Goal: Task Accomplishment & Management: Complete application form

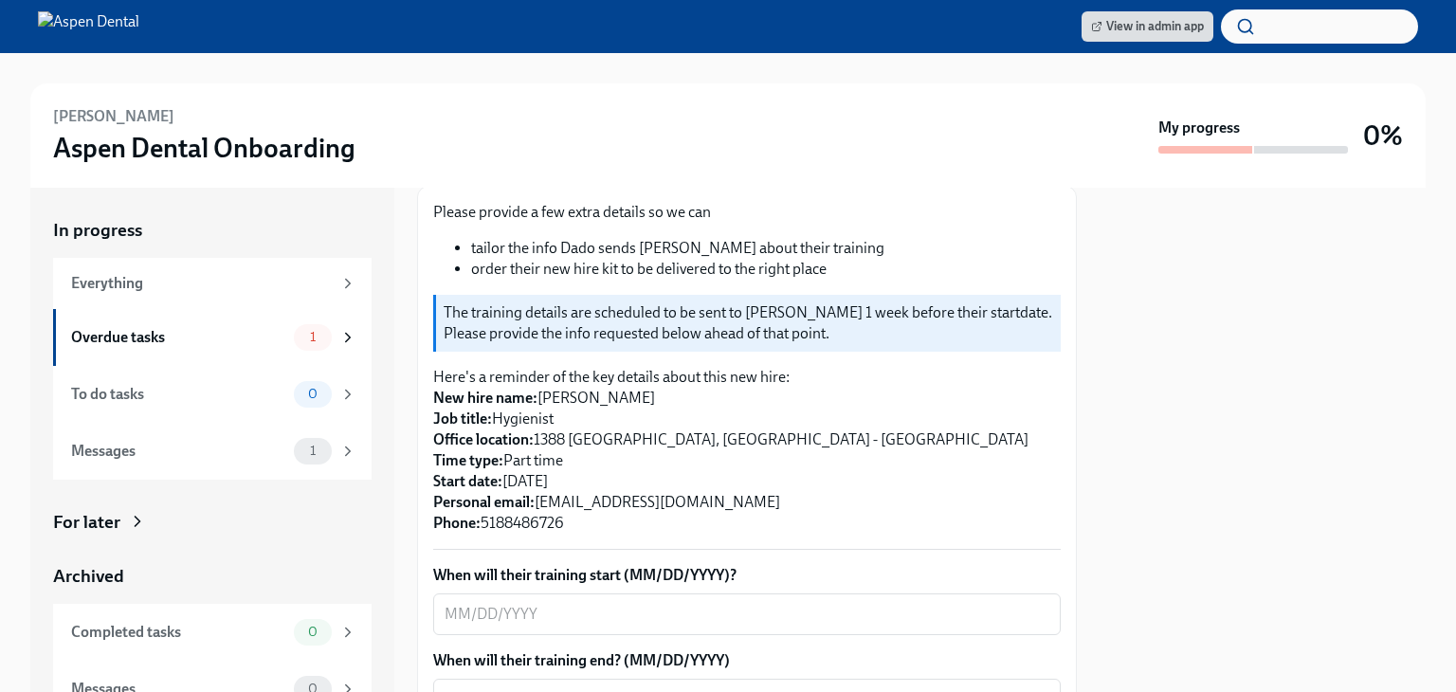
scroll to position [379, 0]
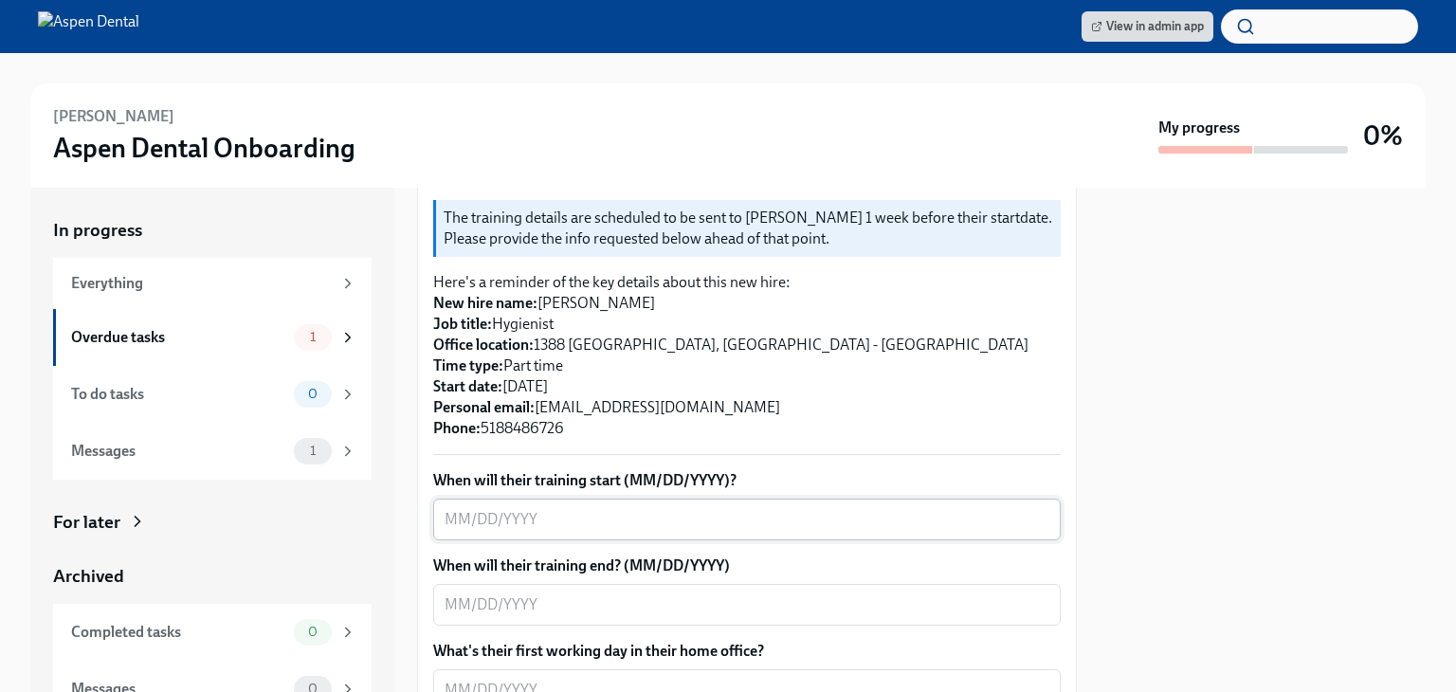
click at [516, 508] on textarea "When will their training start (MM/DD/YYYY)?" at bounding box center [747, 519] width 605 height 23
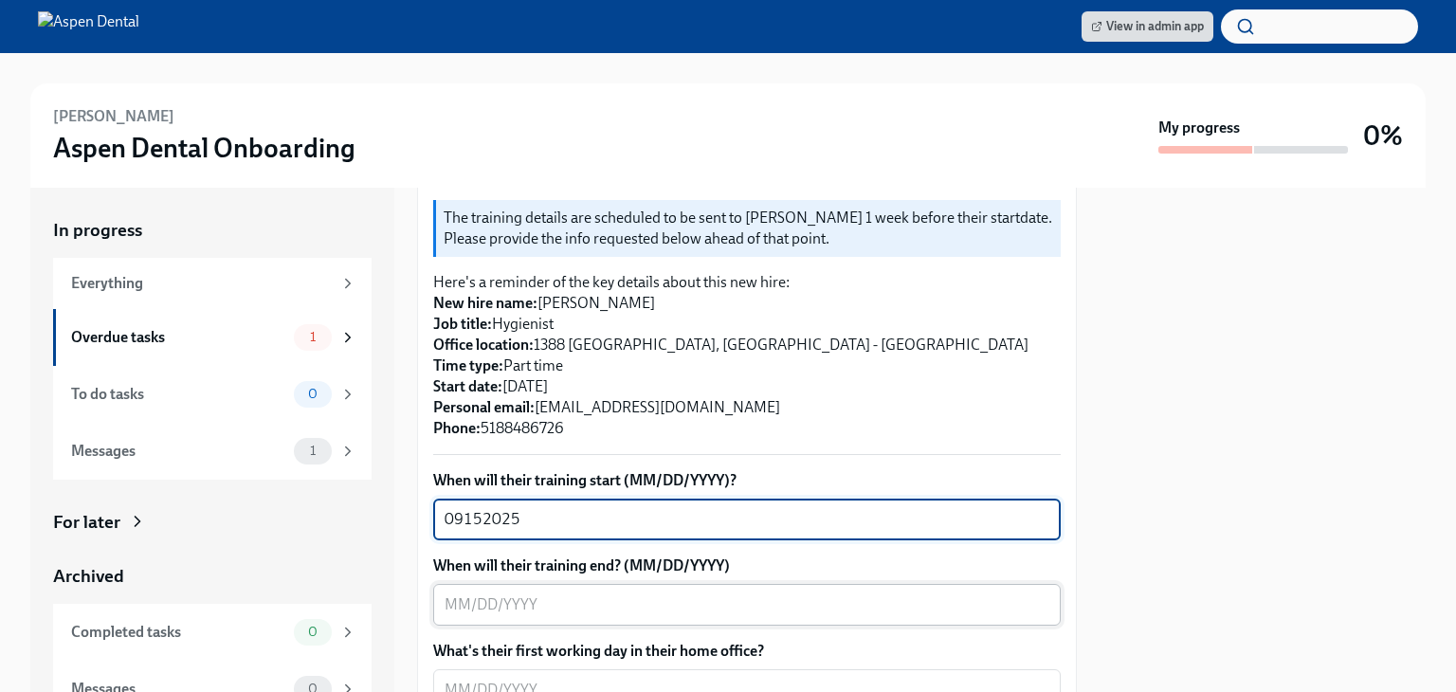
type textarea "09152025"
click at [576, 593] on textarea "When will their training end? (MM/DD/YYYY)" at bounding box center [747, 604] width 605 height 23
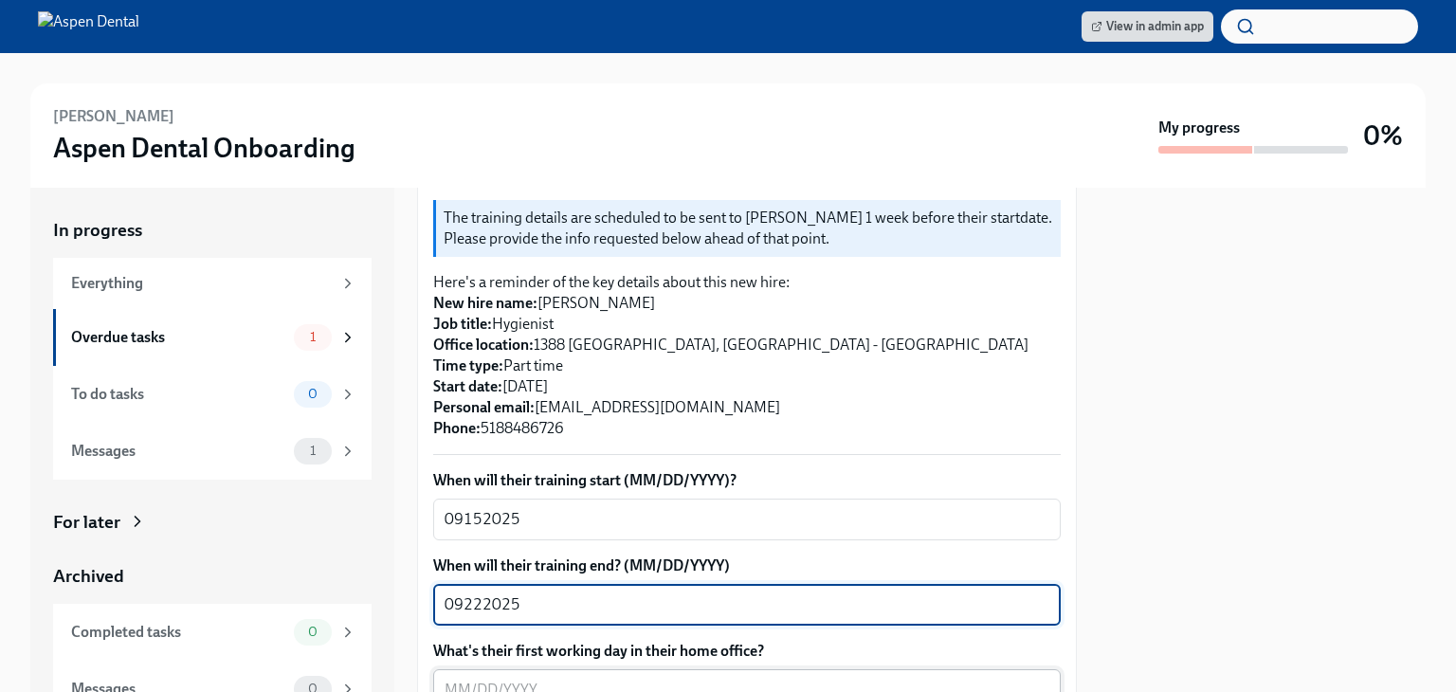
type textarea "09222025"
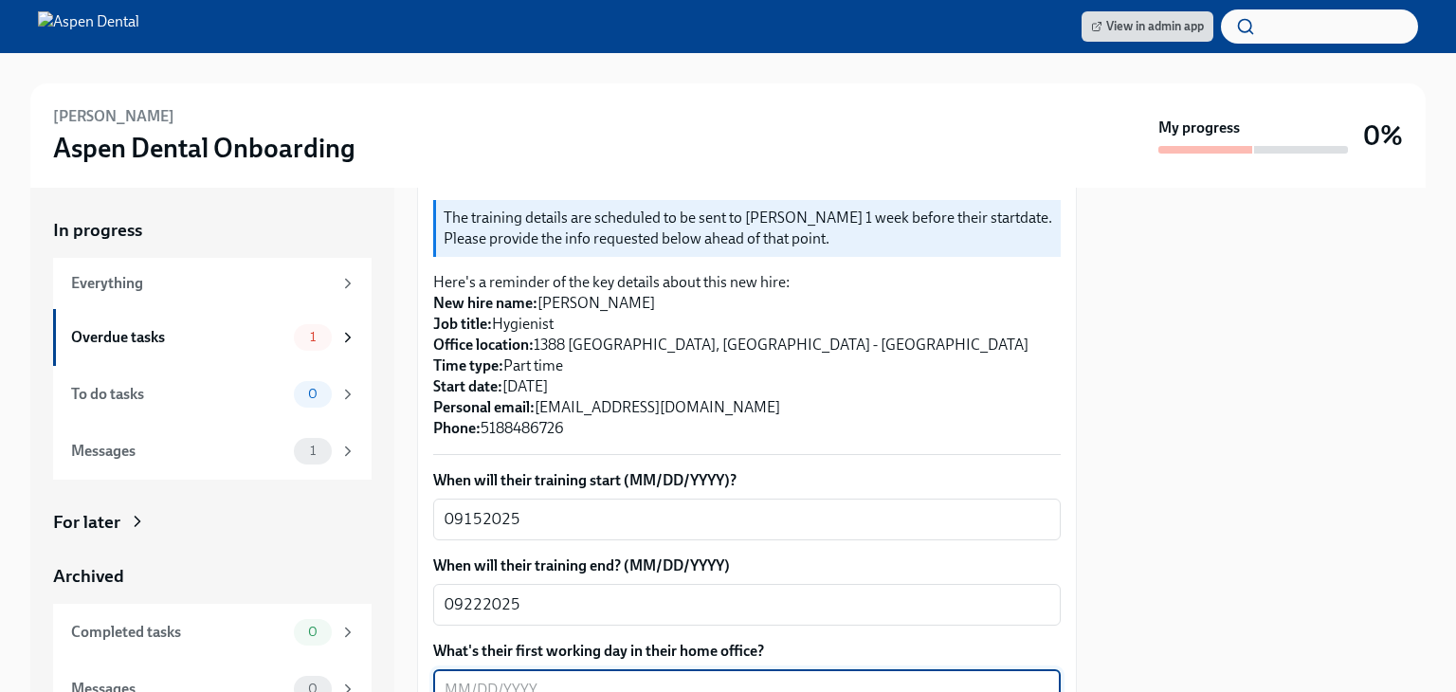
click at [587, 679] on textarea "What's their first working day in their home office?" at bounding box center [747, 690] width 605 height 23
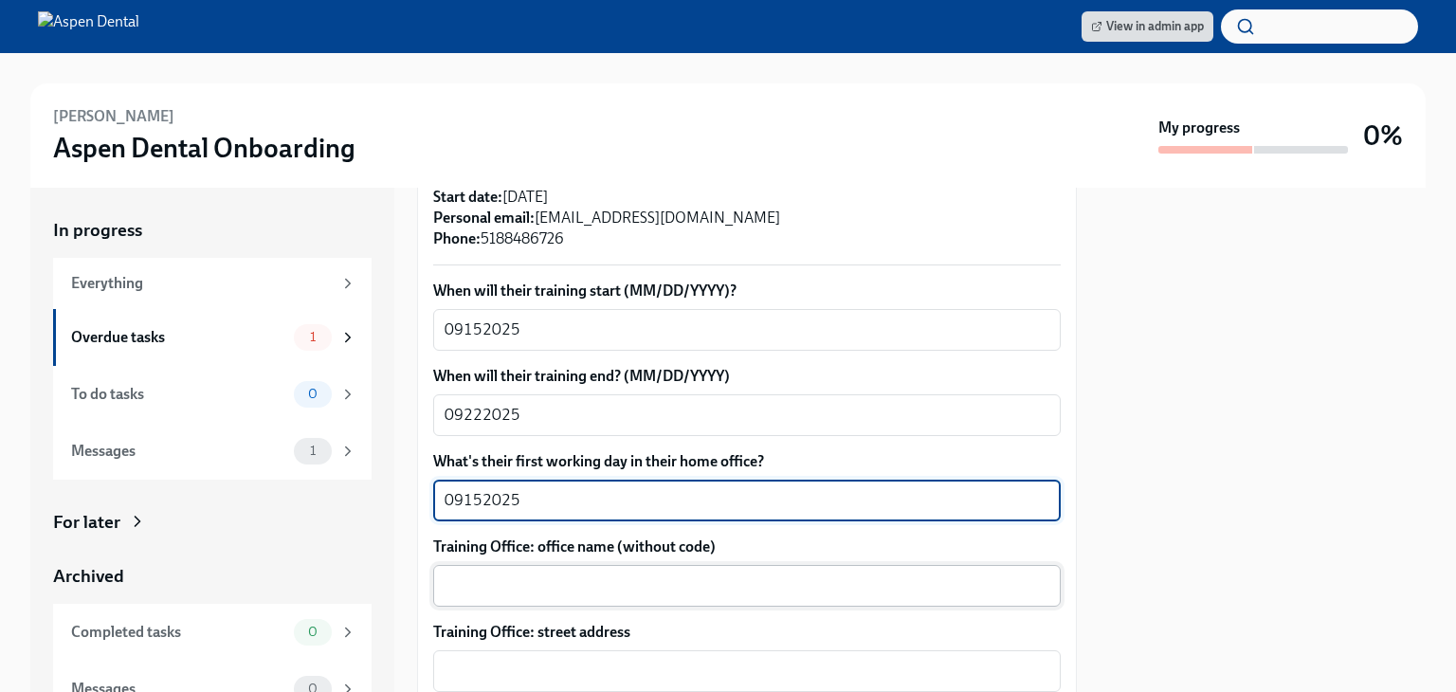
type textarea "09152025"
click at [579, 574] on textarea "Training Office: office name (without code)" at bounding box center [747, 585] width 605 height 23
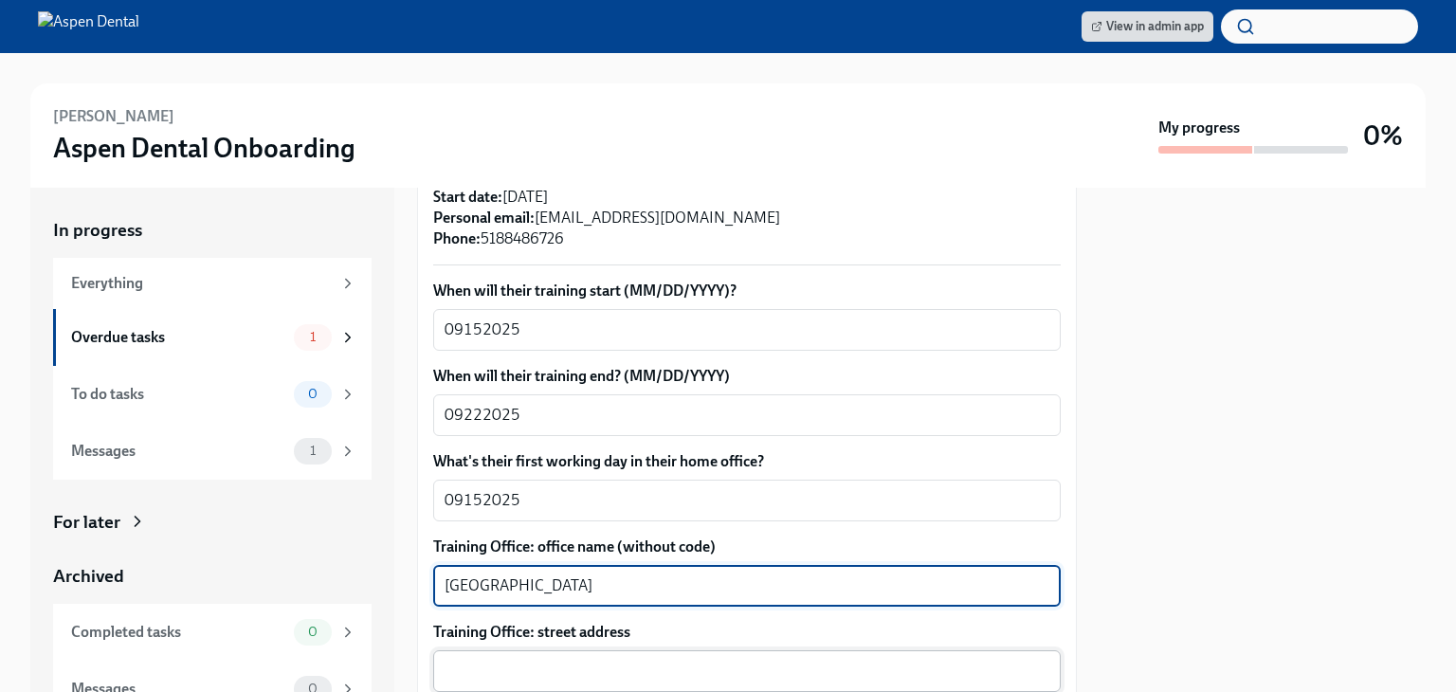
type textarea "[GEOGRAPHIC_DATA]"
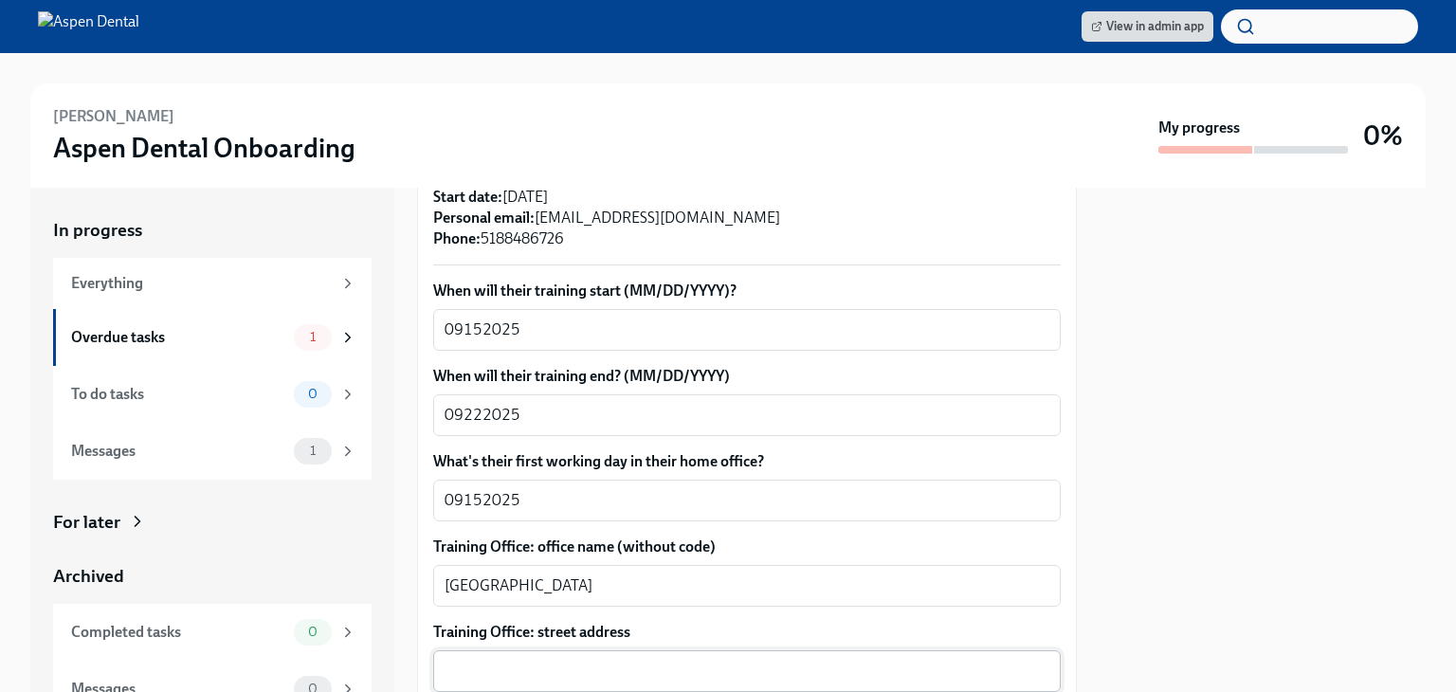
click at [622, 650] on div "x ​" at bounding box center [746, 671] width 627 height 42
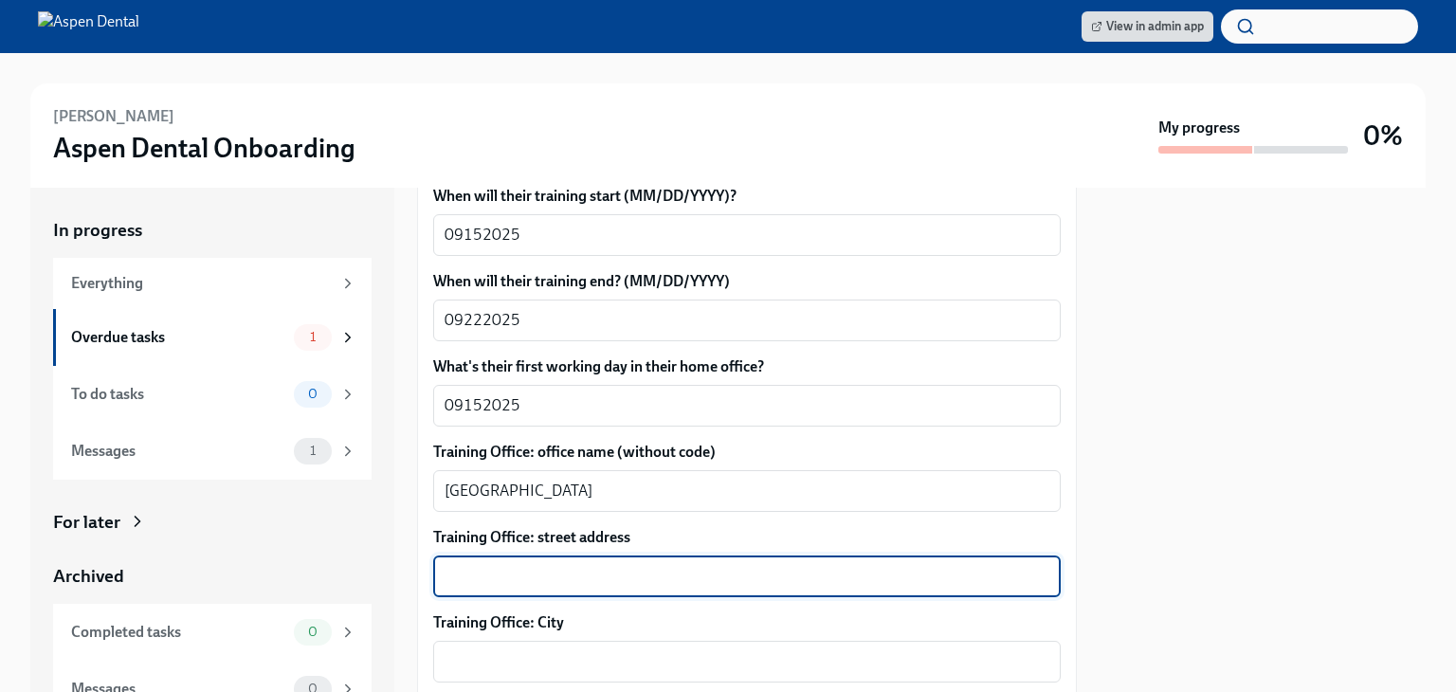
scroll to position [758, 0]
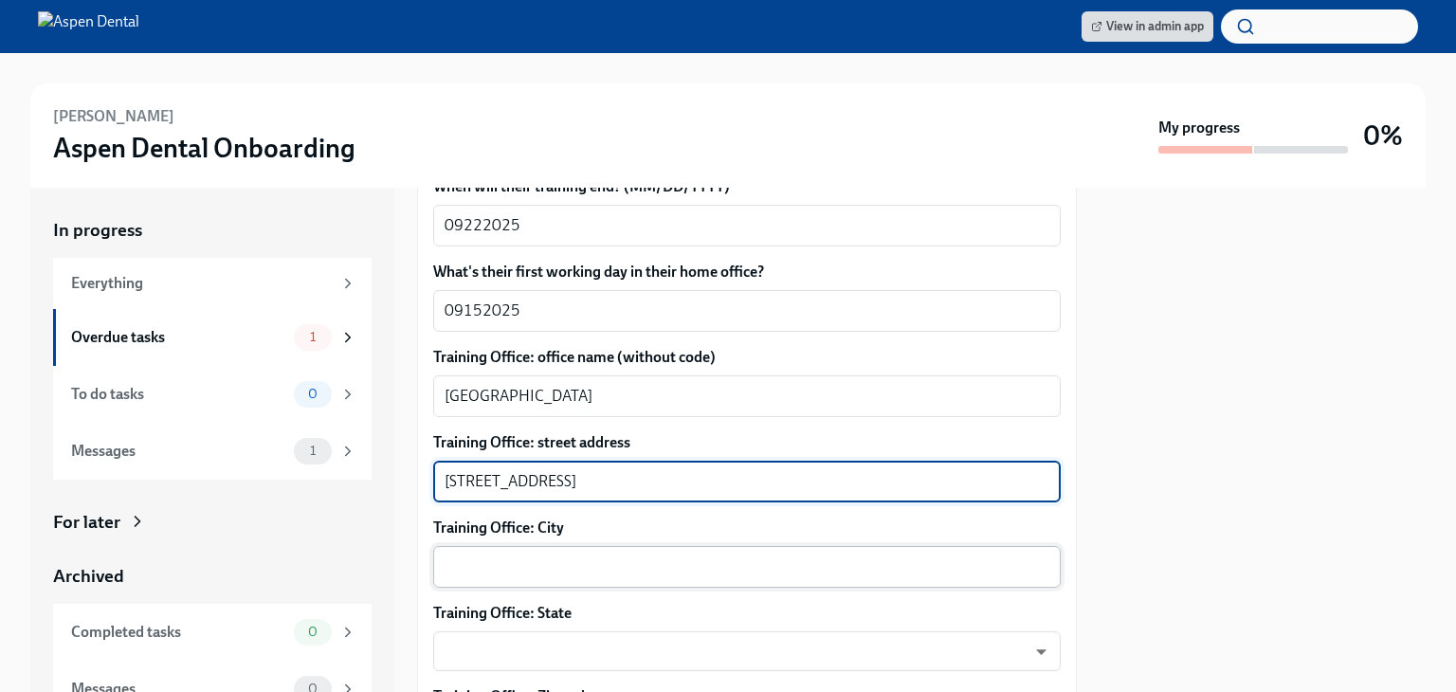
type textarea "[STREET_ADDRESS]"
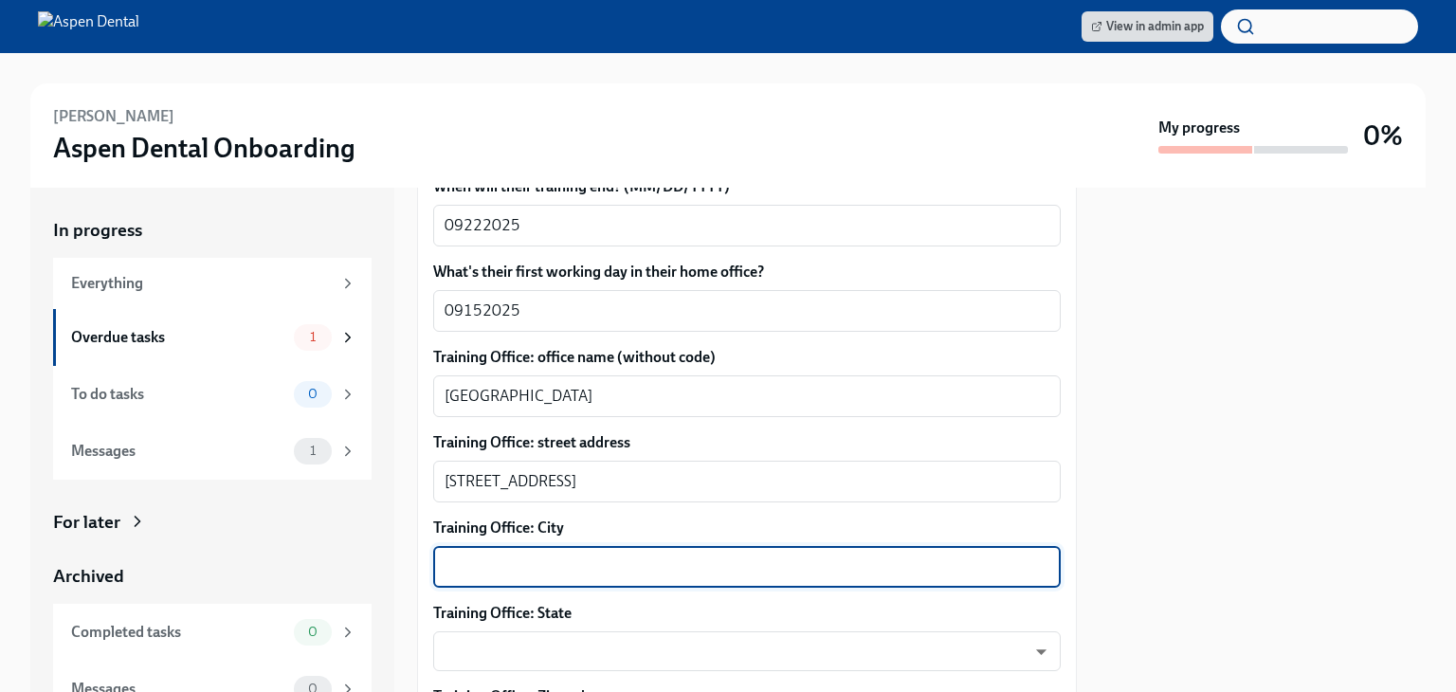
click at [586, 555] on textarea "Training Office: City" at bounding box center [747, 566] width 605 height 23
type textarea "[GEOGRAPHIC_DATA]"
click at [465, 604] on body "View in admin app [PERSON_NAME] Dental Onboarding My progress 0% In progress Ev…" at bounding box center [728, 346] width 1456 height 692
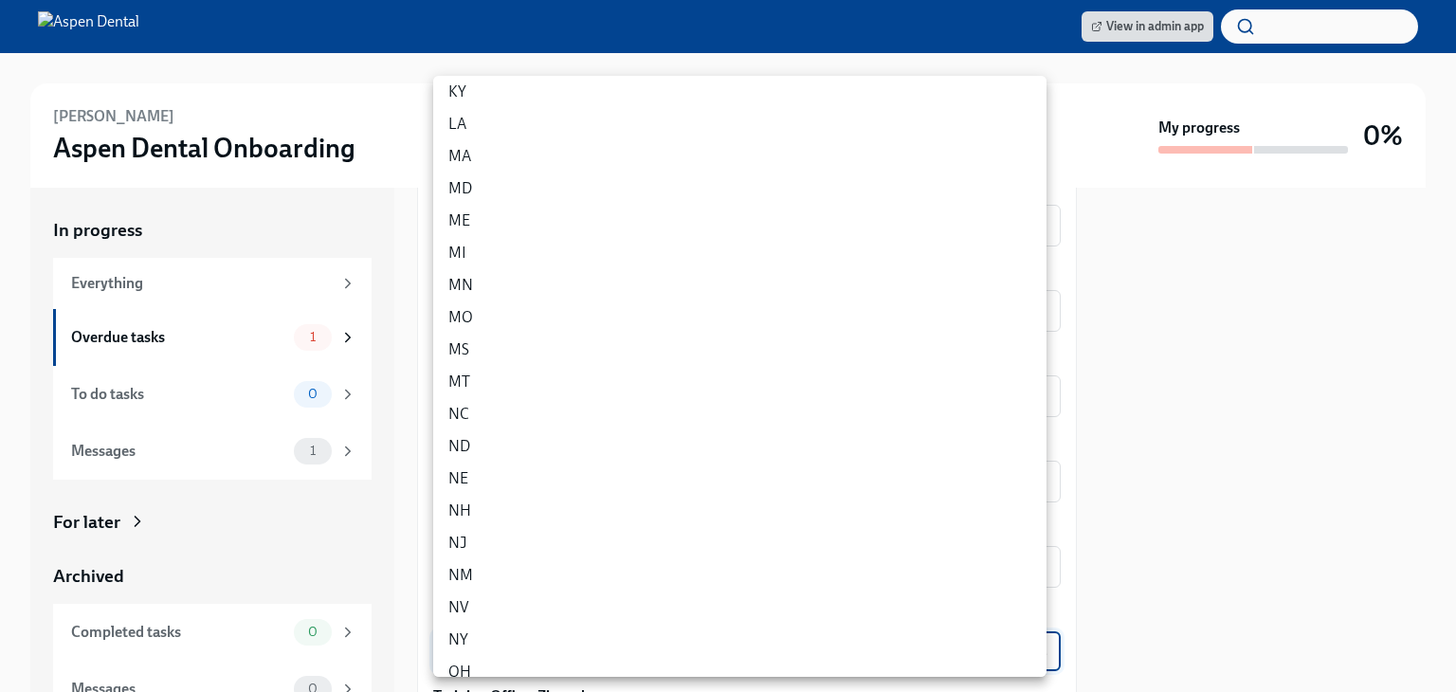
scroll to position [569, 0]
click at [477, 590] on li "NY" at bounding box center [739, 594] width 613 height 32
type input "EgO0PX8C9"
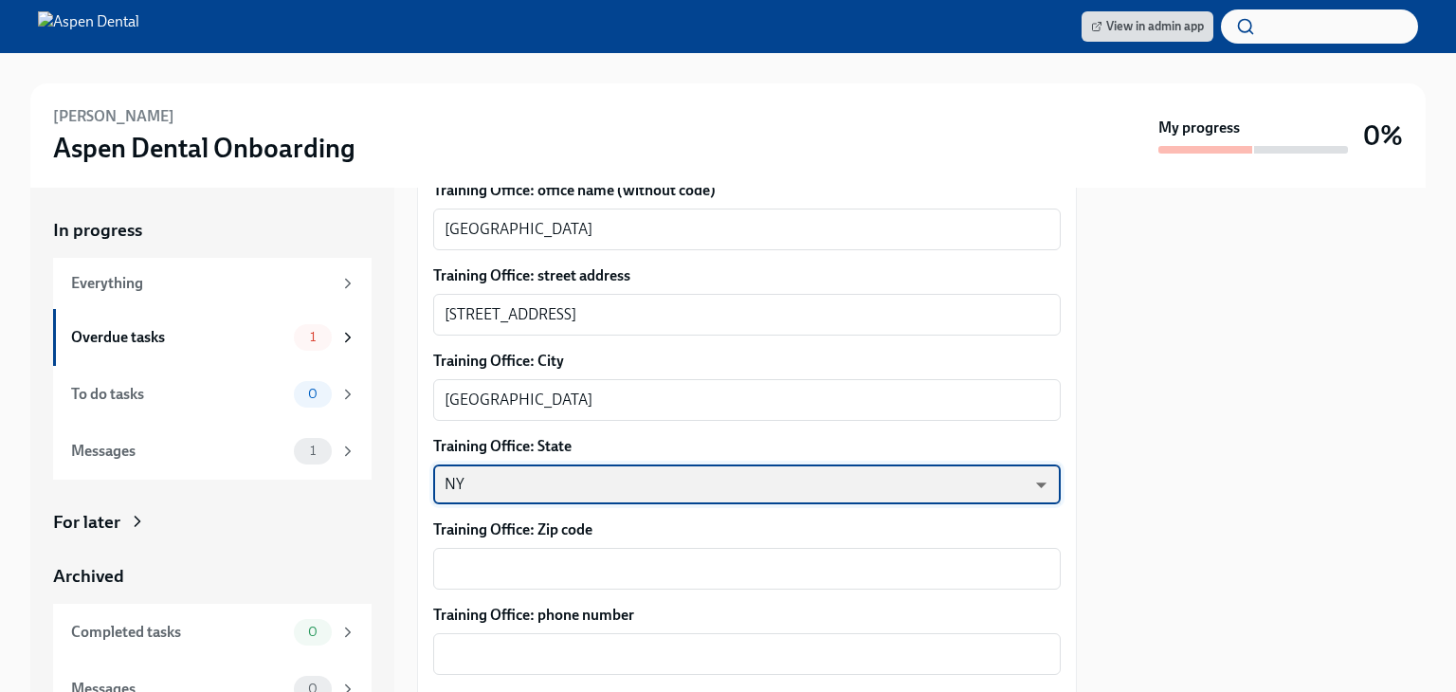
scroll to position [948, 0]
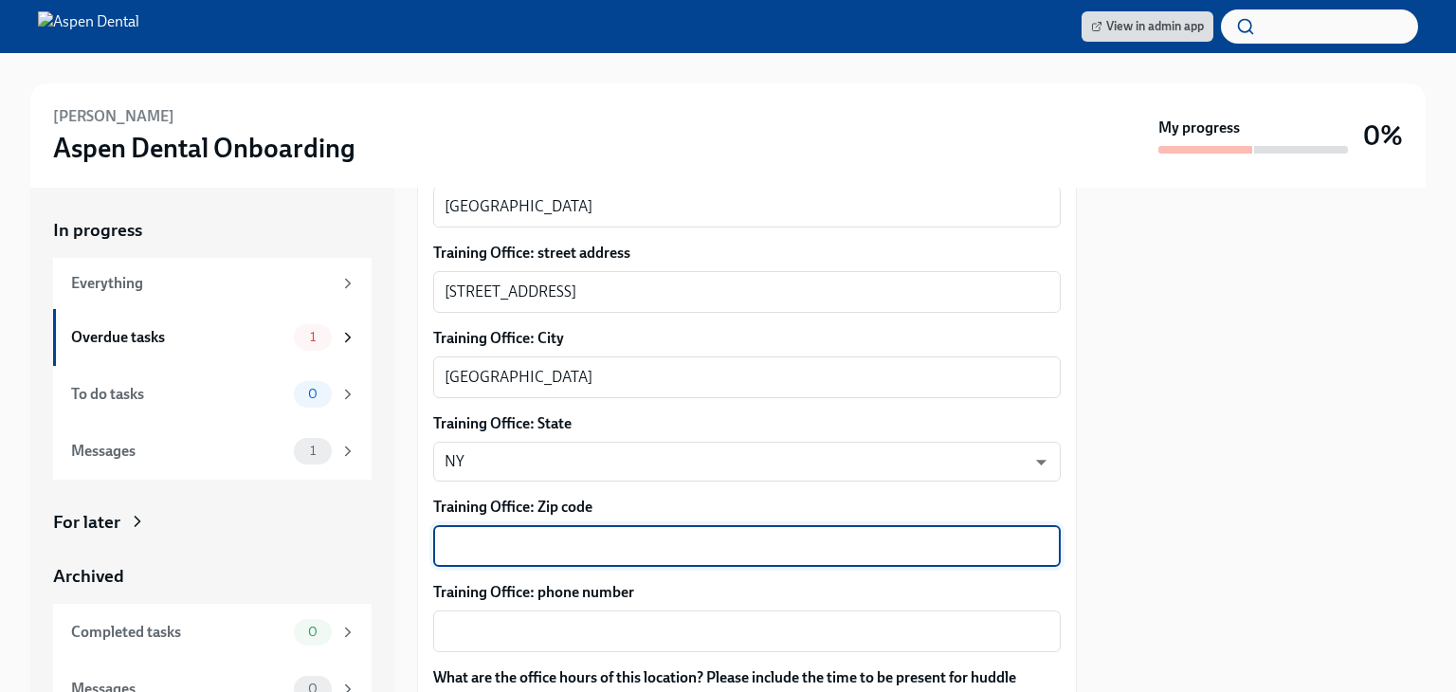
click at [546, 535] on textarea "Training Office: Zip code" at bounding box center [747, 546] width 605 height 23
type textarea "12010"
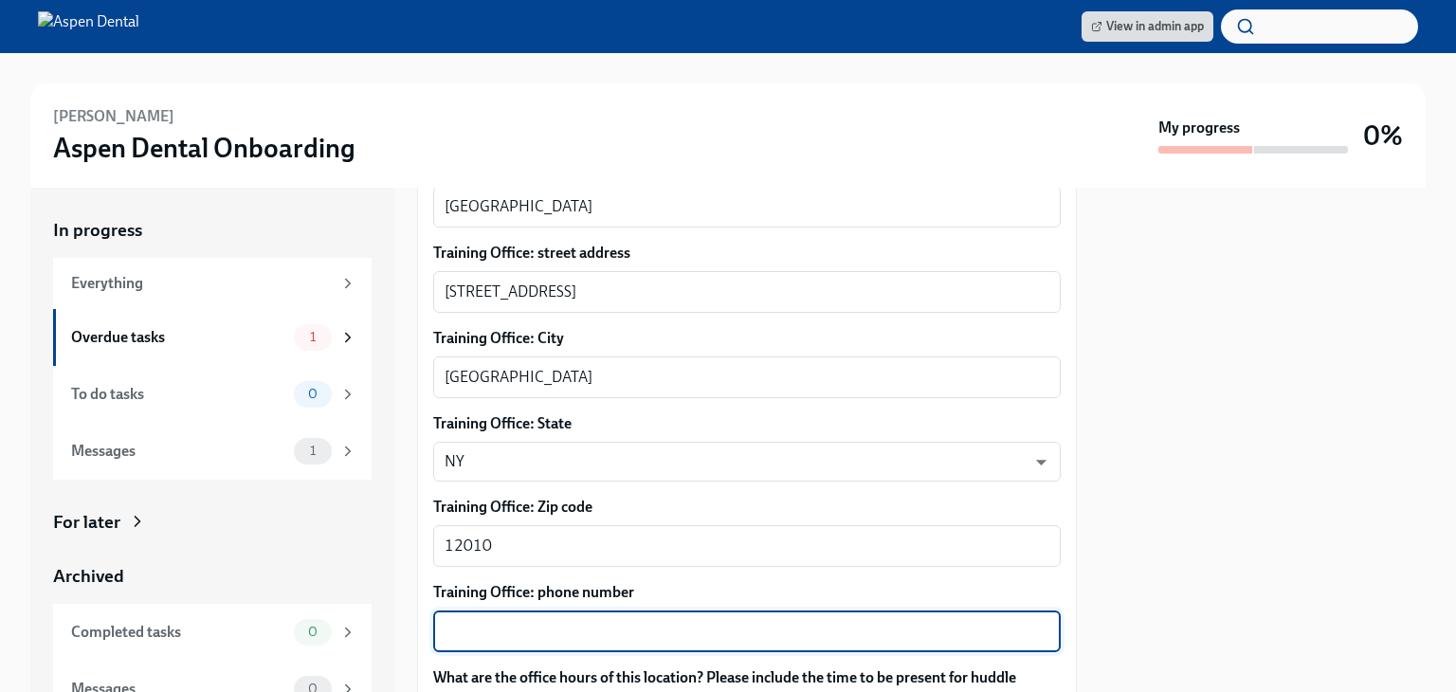
click at [520, 620] on textarea "Training Office: phone number" at bounding box center [747, 631] width 605 height 23
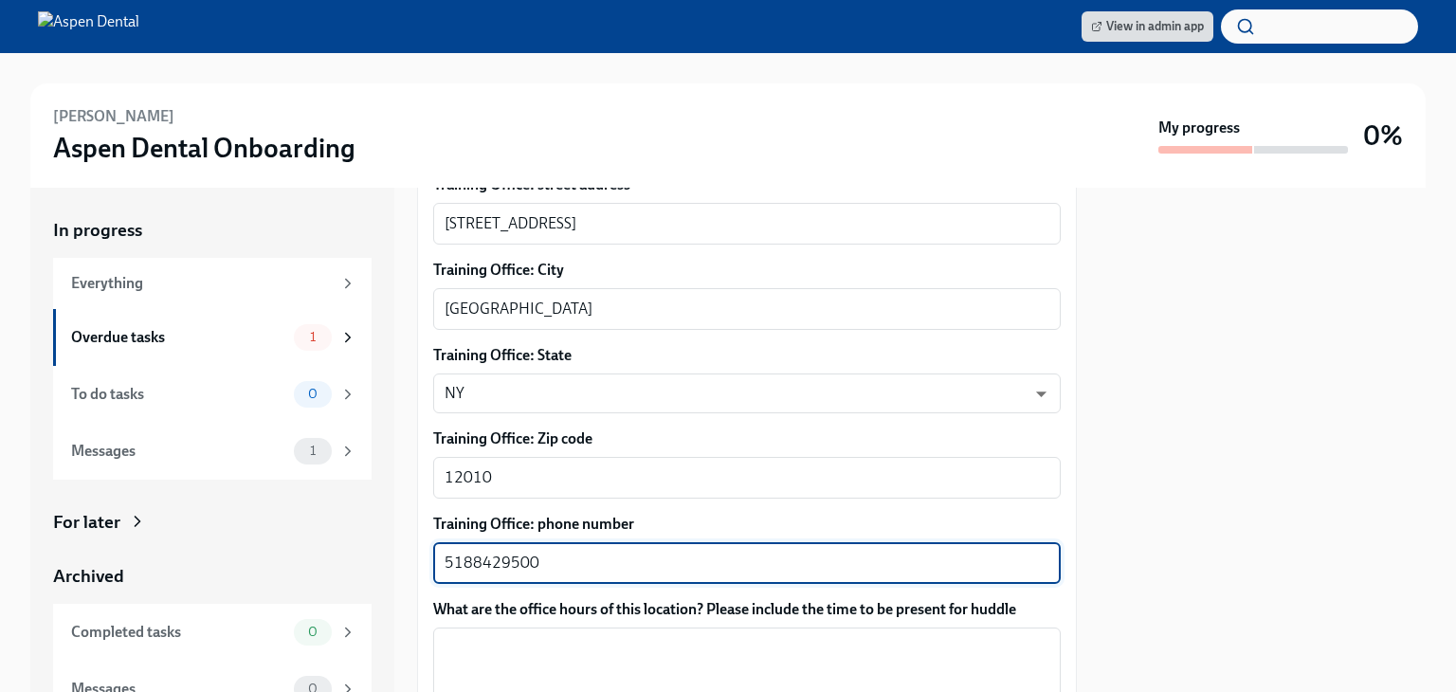
scroll to position [1137, 0]
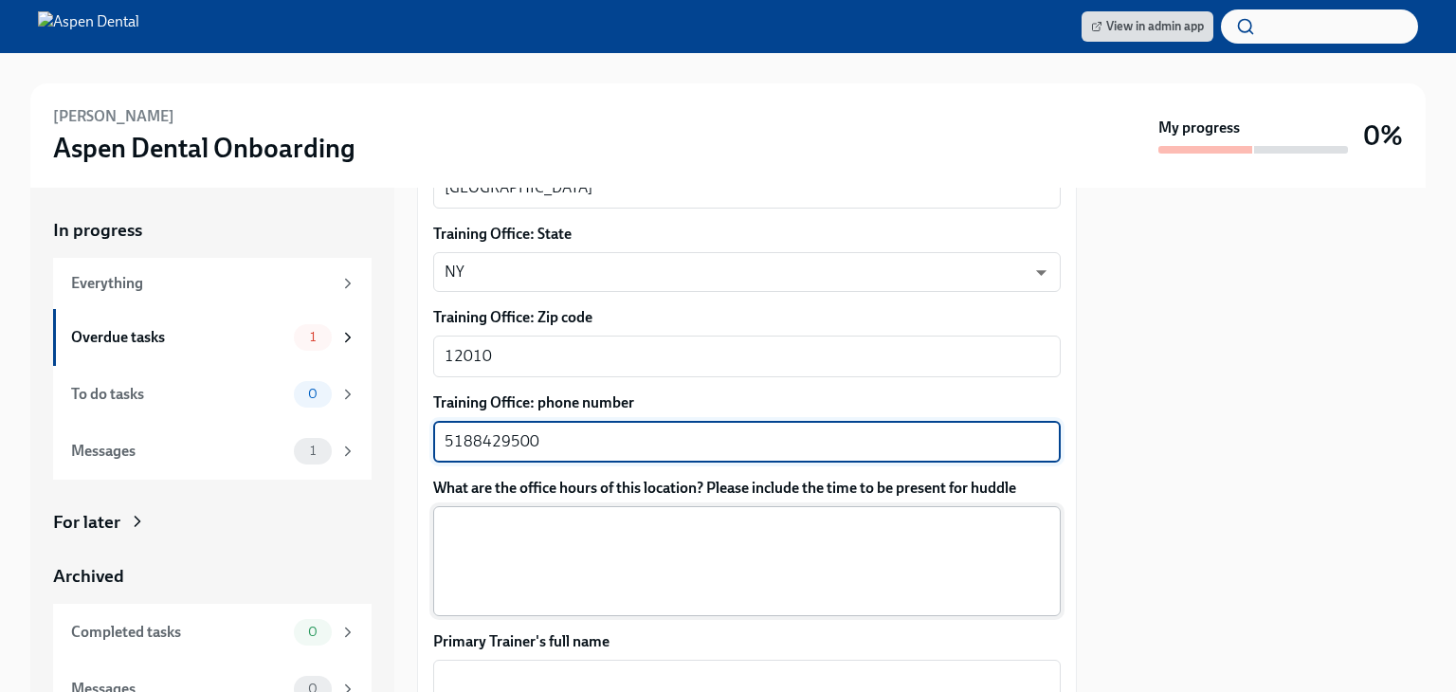
type textarea "5188429500"
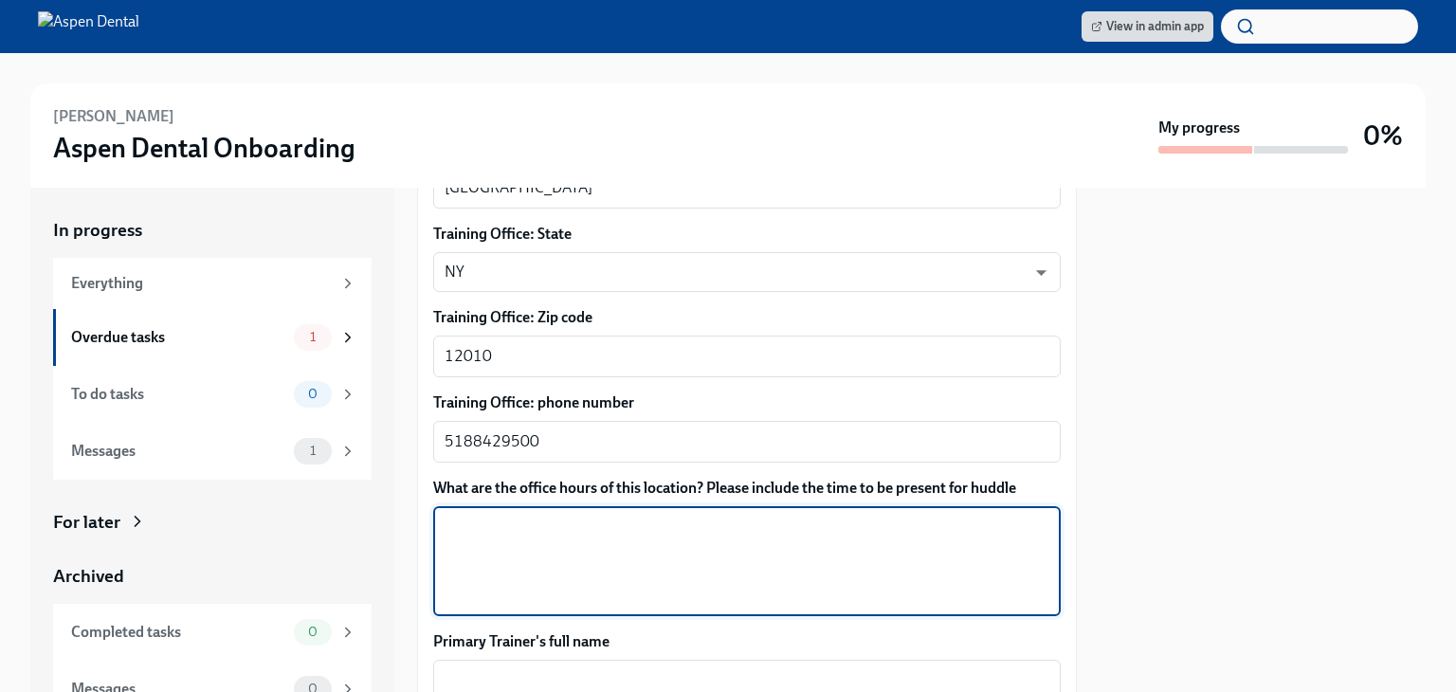
click at [557, 516] on textarea "What are the office hours of this location? Please include the time to be prese…" at bounding box center [747, 561] width 605 height 91
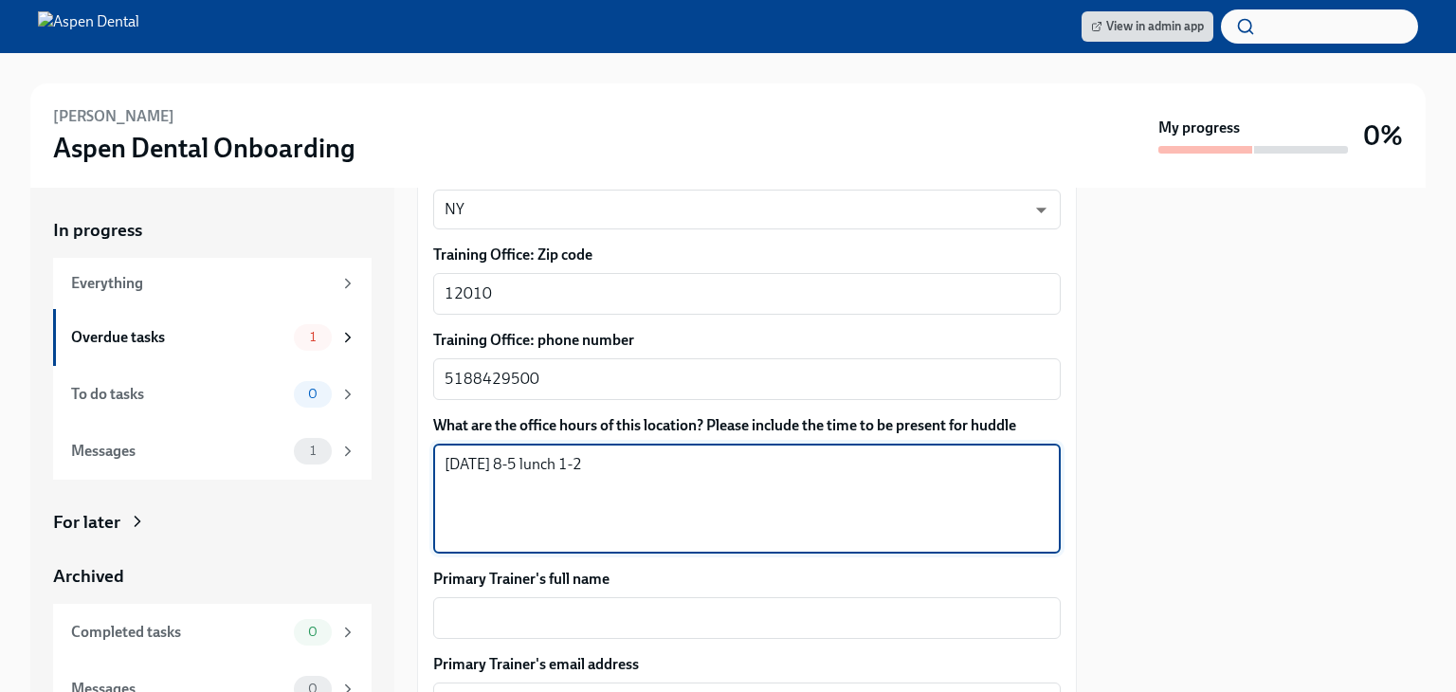
scroll to position [1232, 0]
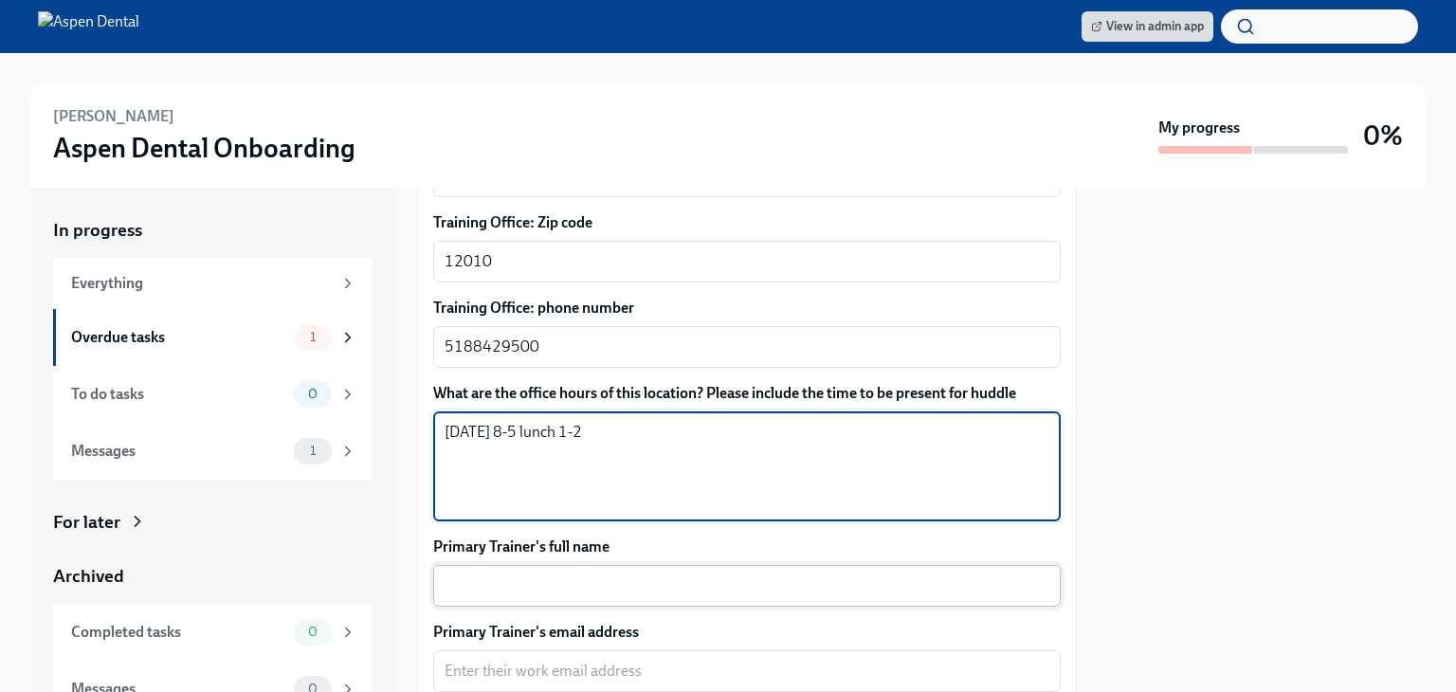
type textarea "[DATE] 8-5 lunch 1-2"
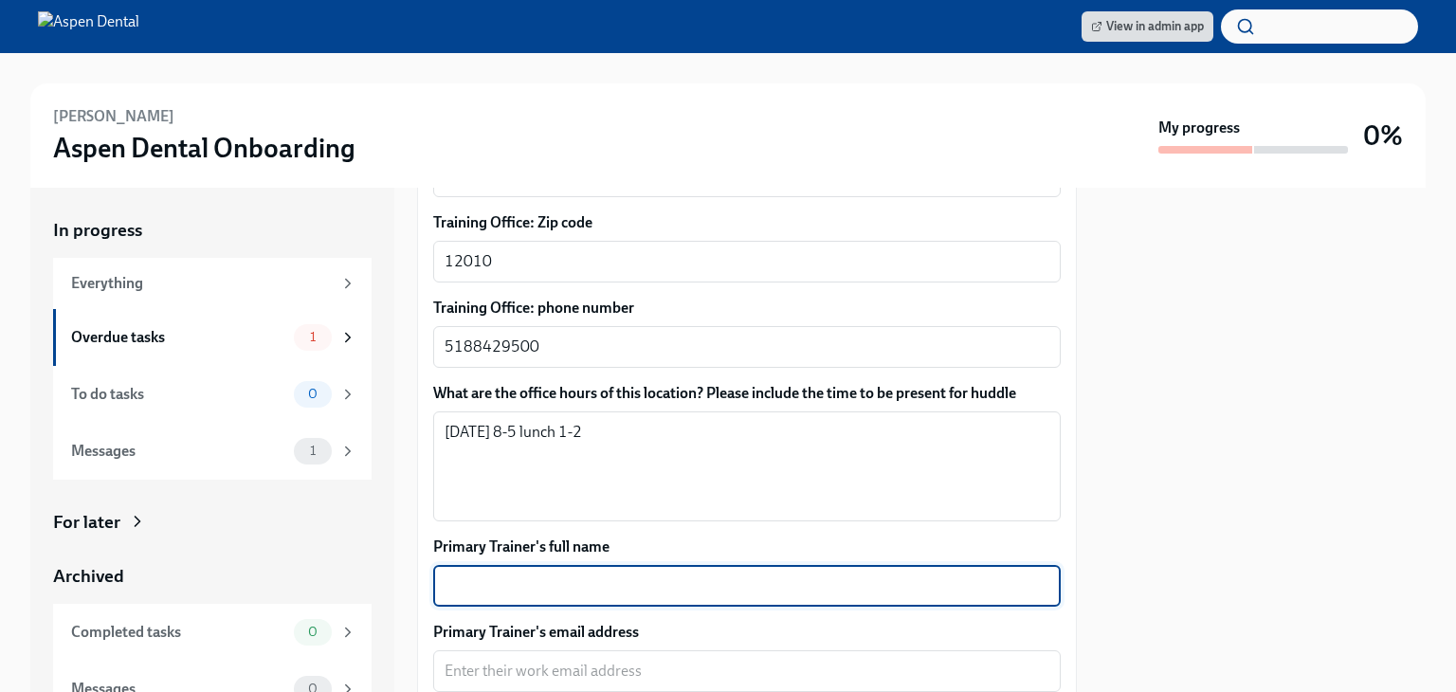
click at [542, 574] on textarea "Primary Trainer's full name" at bounding box center [747, 585] width 605 height 23
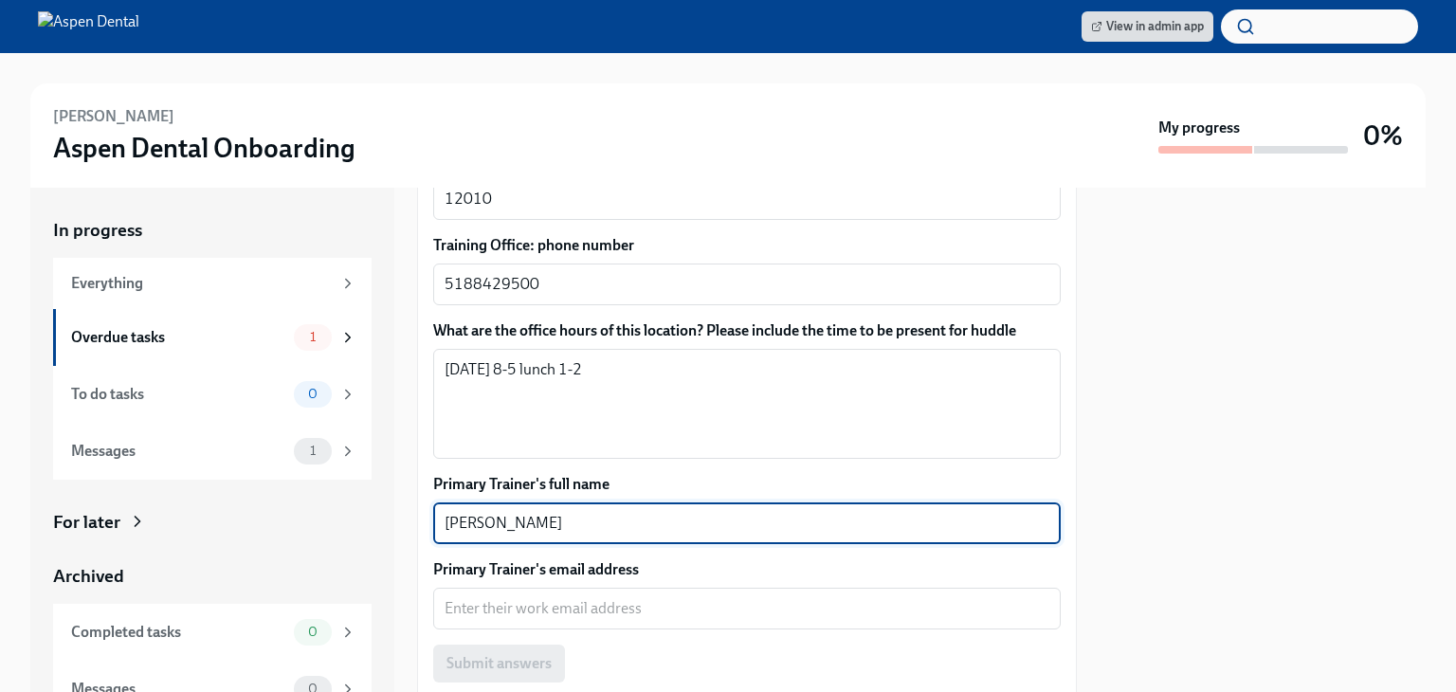
scroll to position [1327, 0]
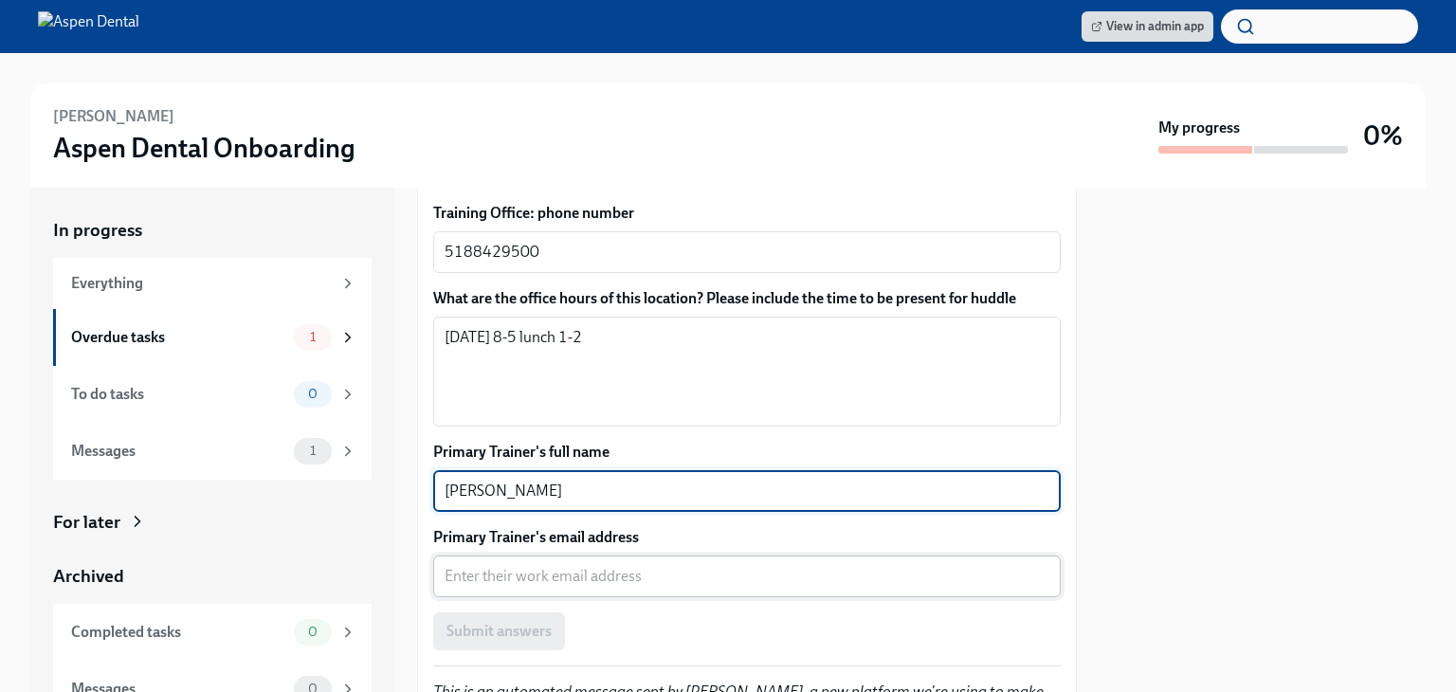
type textarea "[PERSON_NAME]"
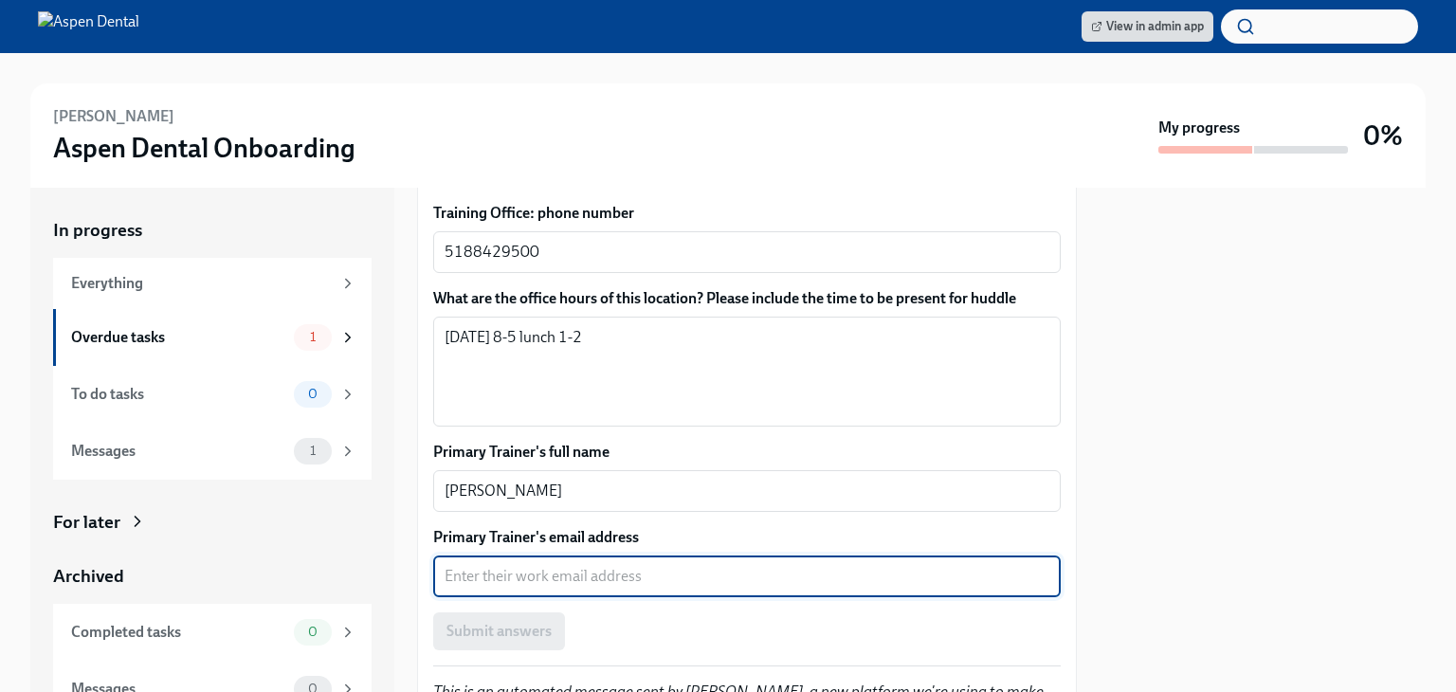
click at [584, 565] on textarea "Primary Trainer's email address" at bounding box center [747, 576] width 605 height 23
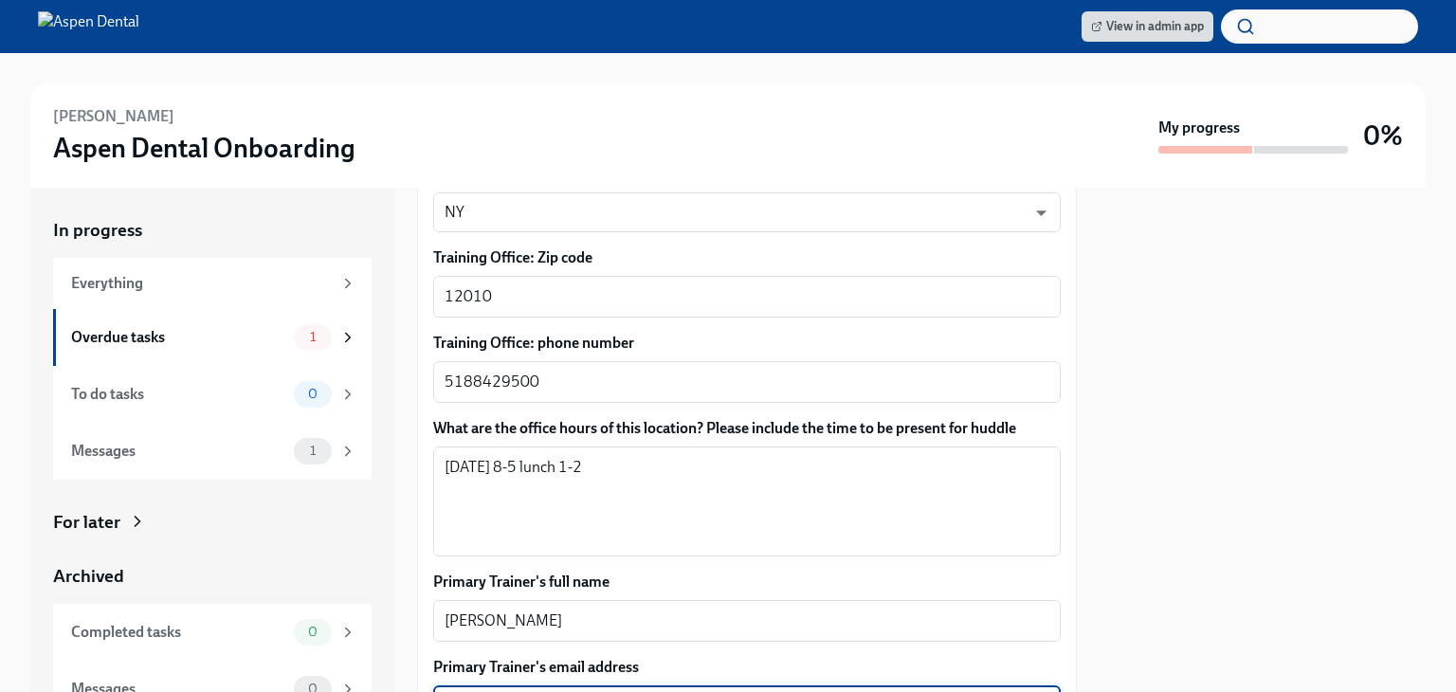
scroll to position [1413, 0]
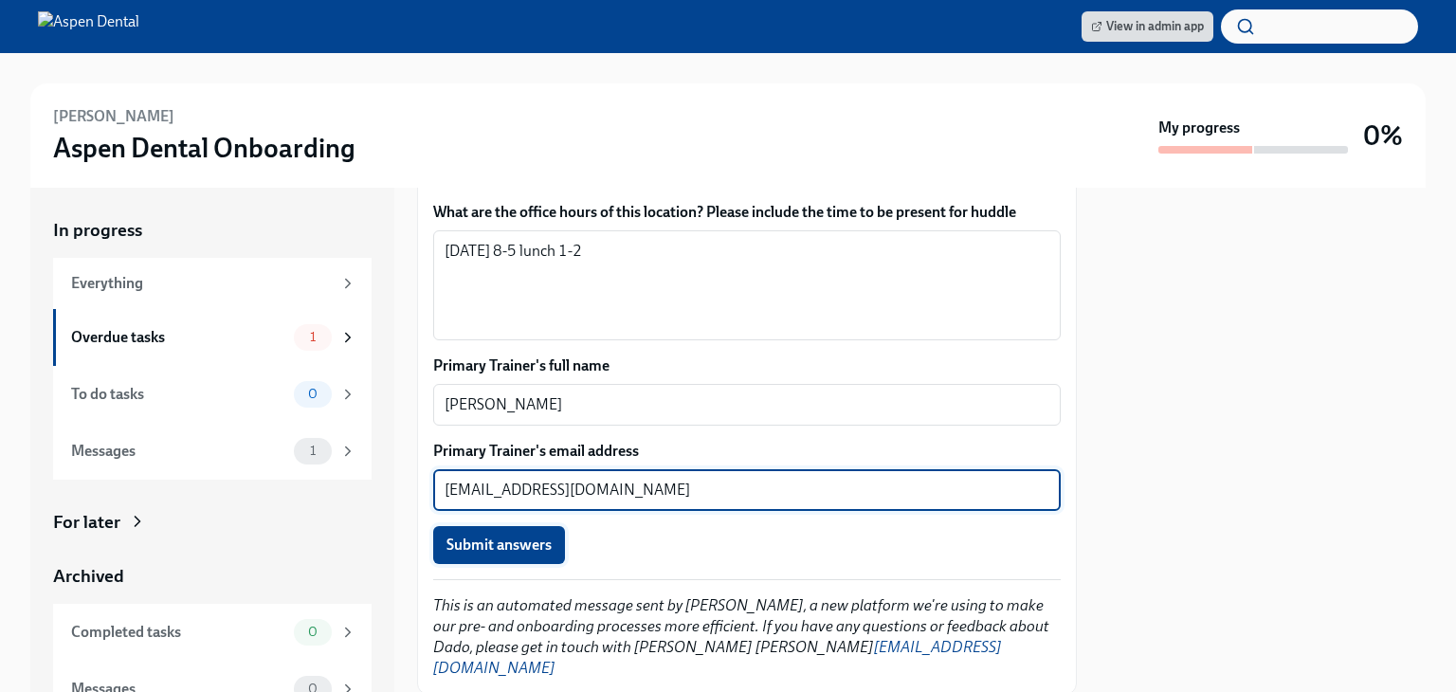
type textarea "[EMAIL_ADDRESS][DOMAIN_NAME]"
click at [500, 536] on span "Submit answers" at bounding box center [498, 545] width 105 height 19
